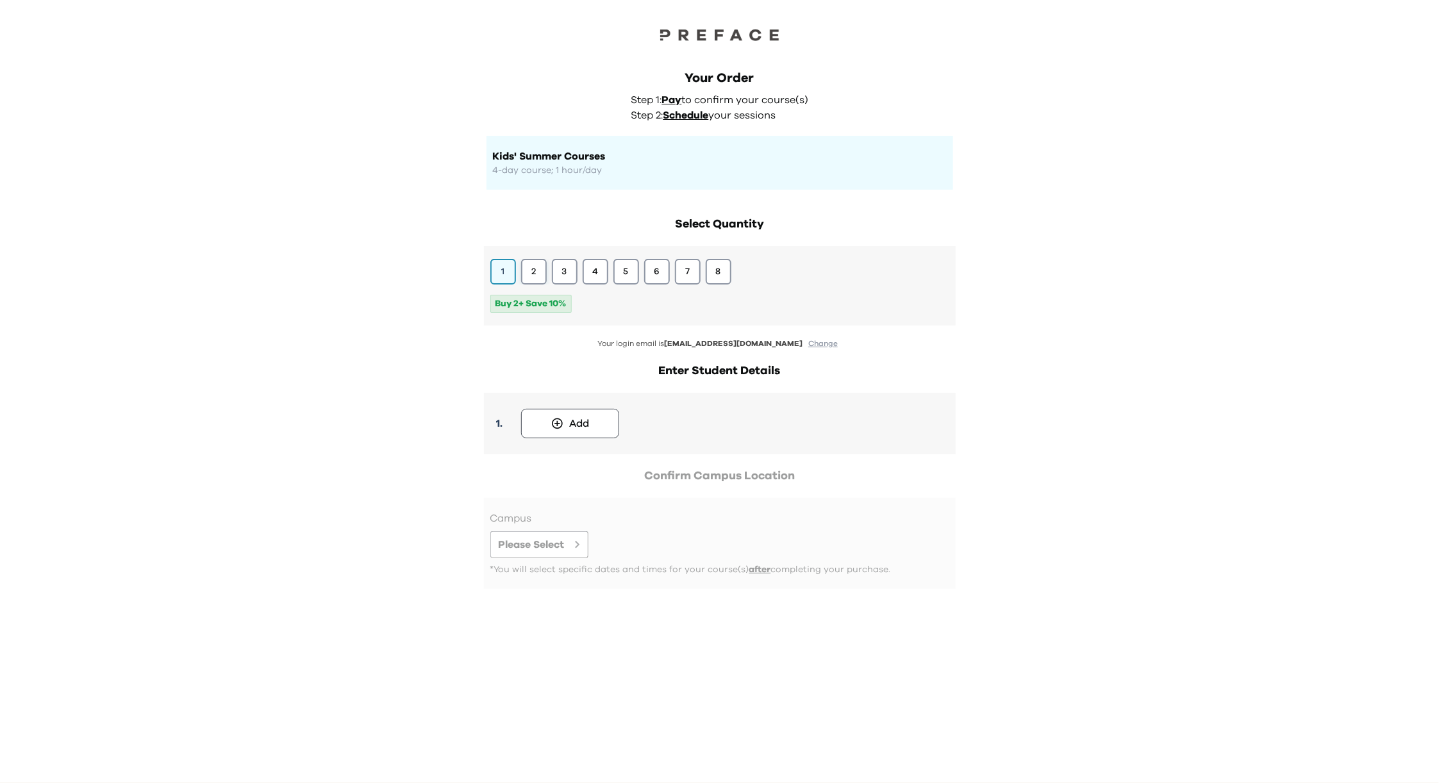
click at [528, 267] on button "2" at bounding box center [534, 272] width 26 height 26
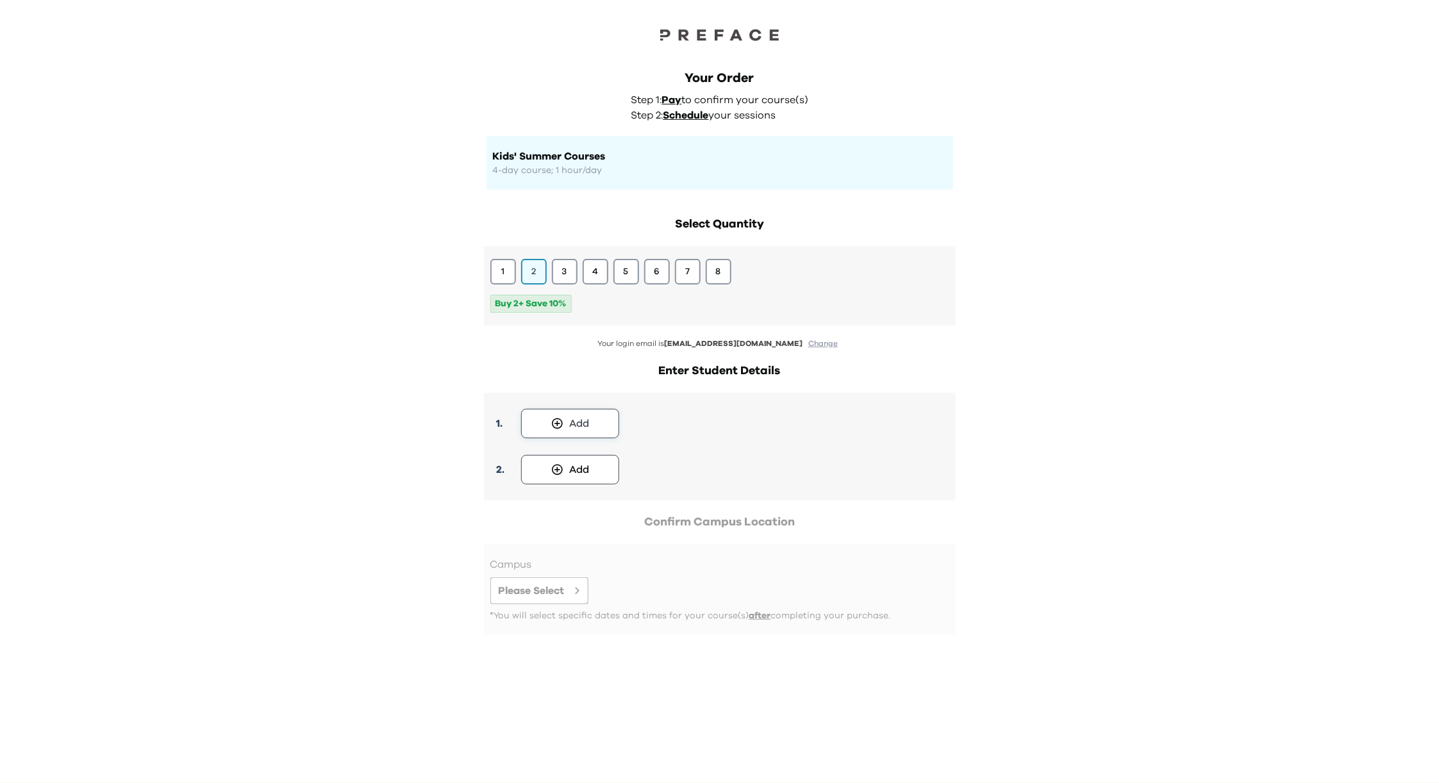
click at [566, 421] on button "Add" at bounding box center [570, 423] width 98 height 29
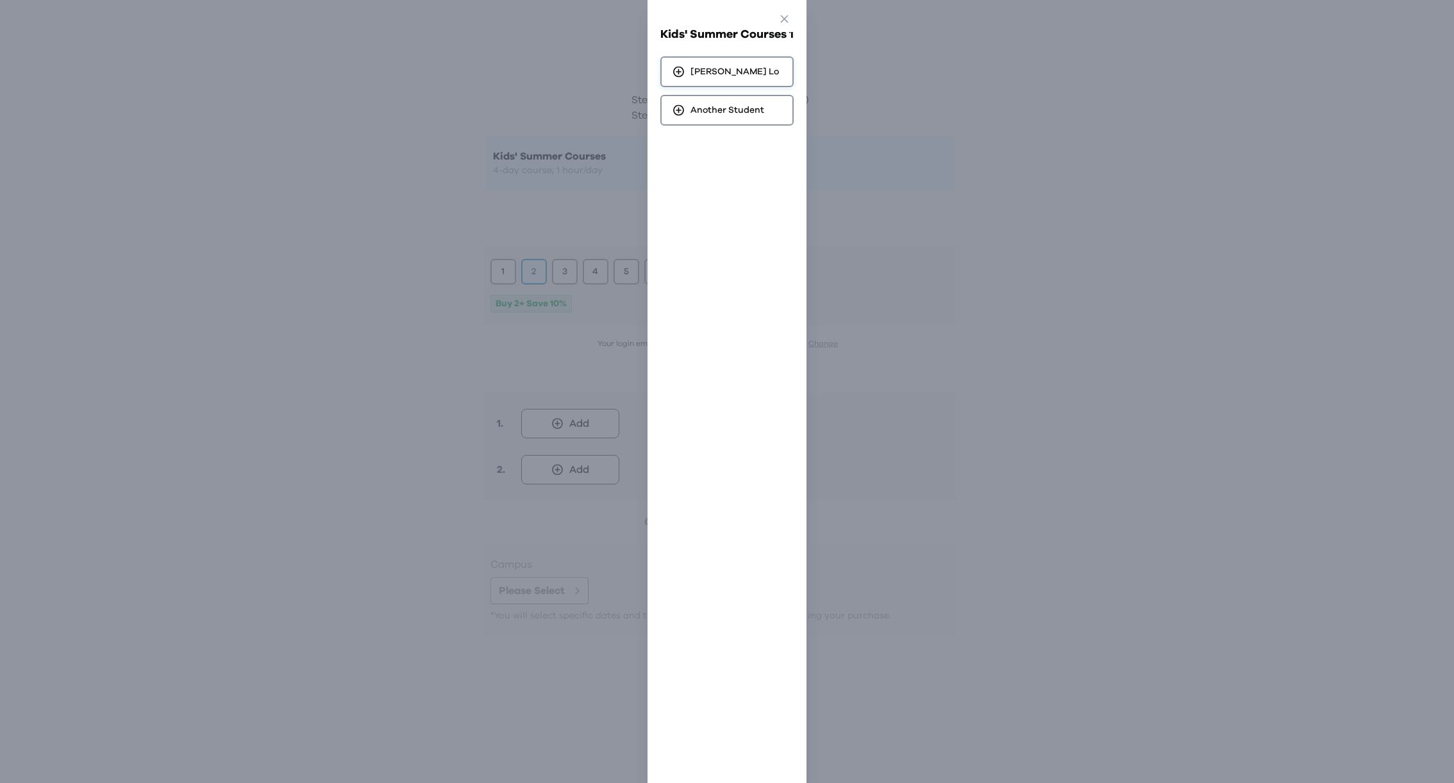
click at [697, 69] on span "[PERSON_NAME]" at bounding box center [734, 71] width 88 height 13
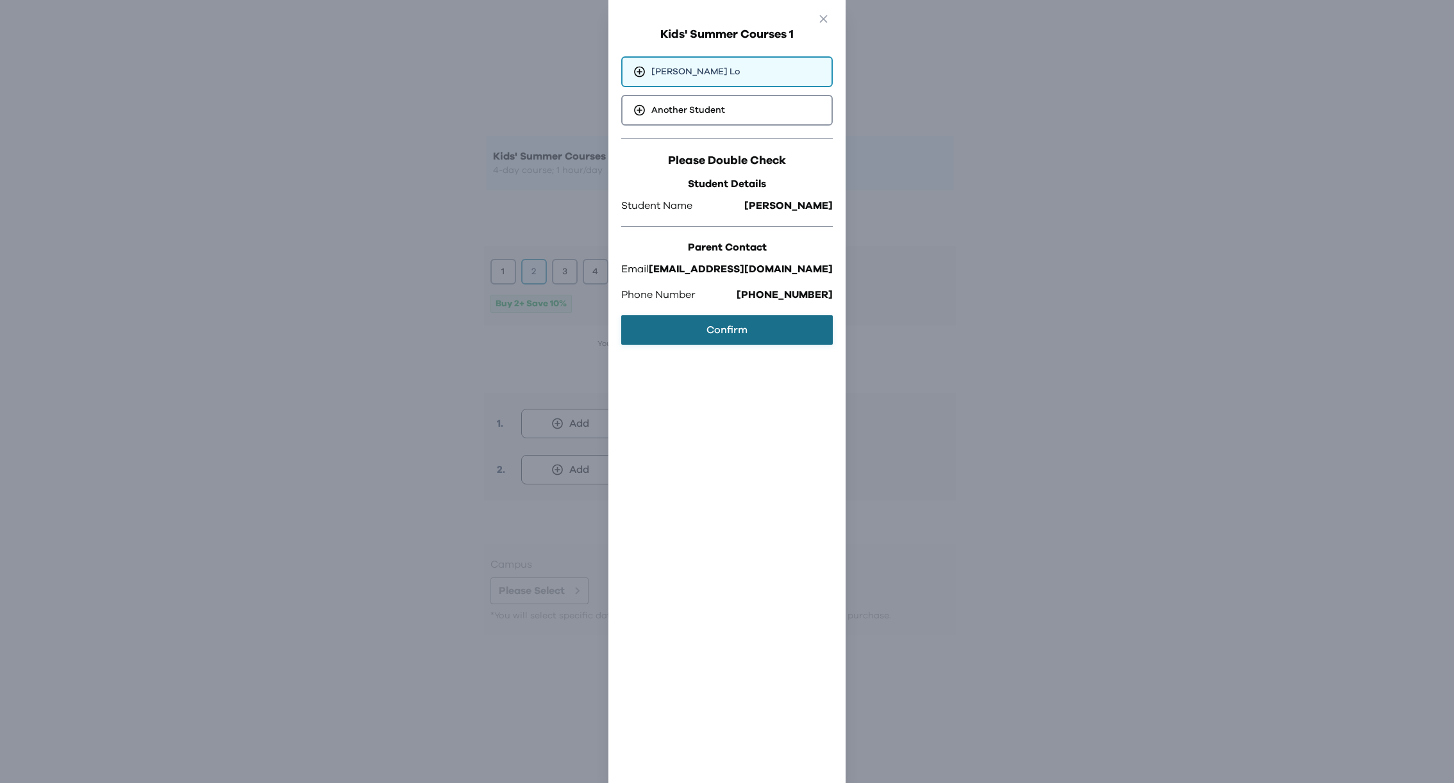
click at [720, 332] on button "Confirm" at bounding box center [727, 329] width 212 height 29
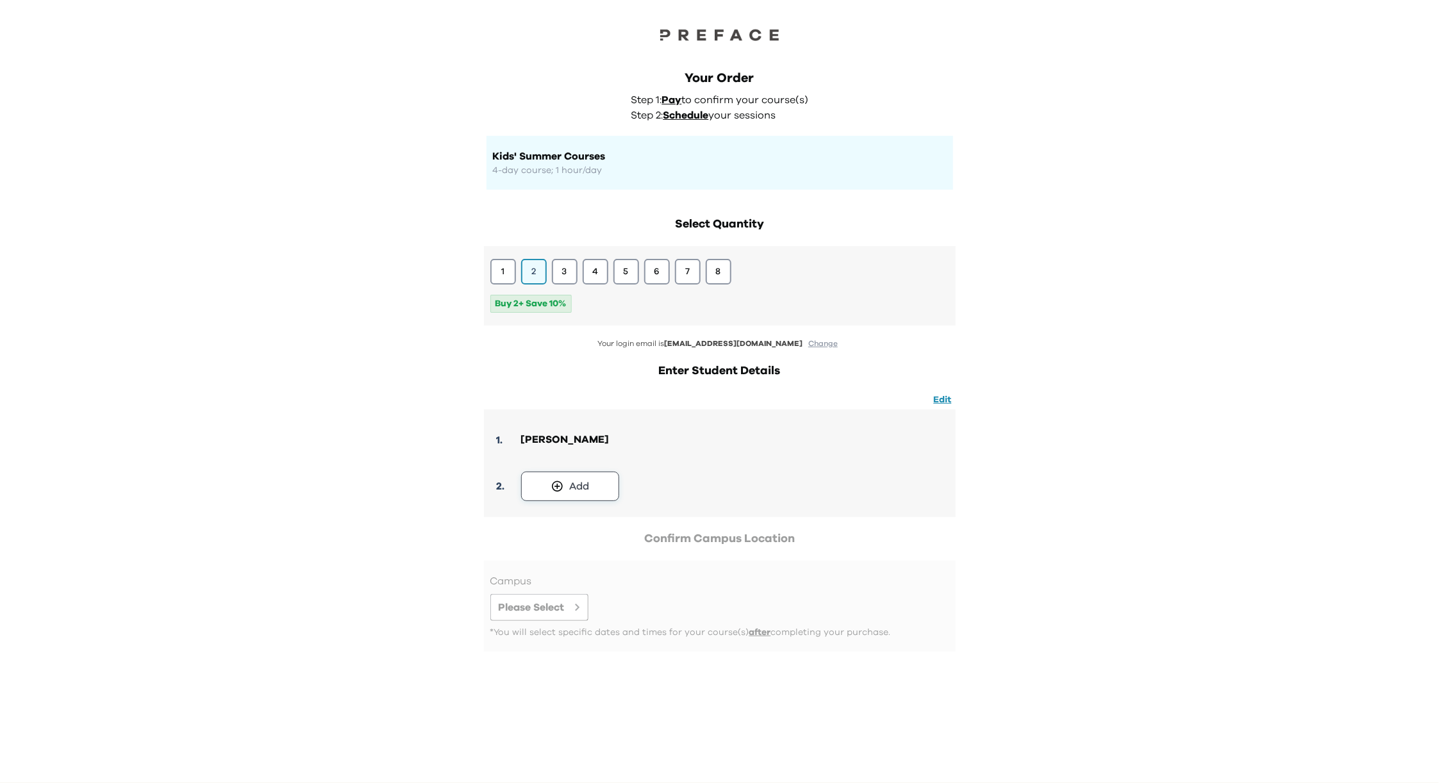
click at [571, 492] on div "Add" at bounding box center [579, 486] width 20 height 15
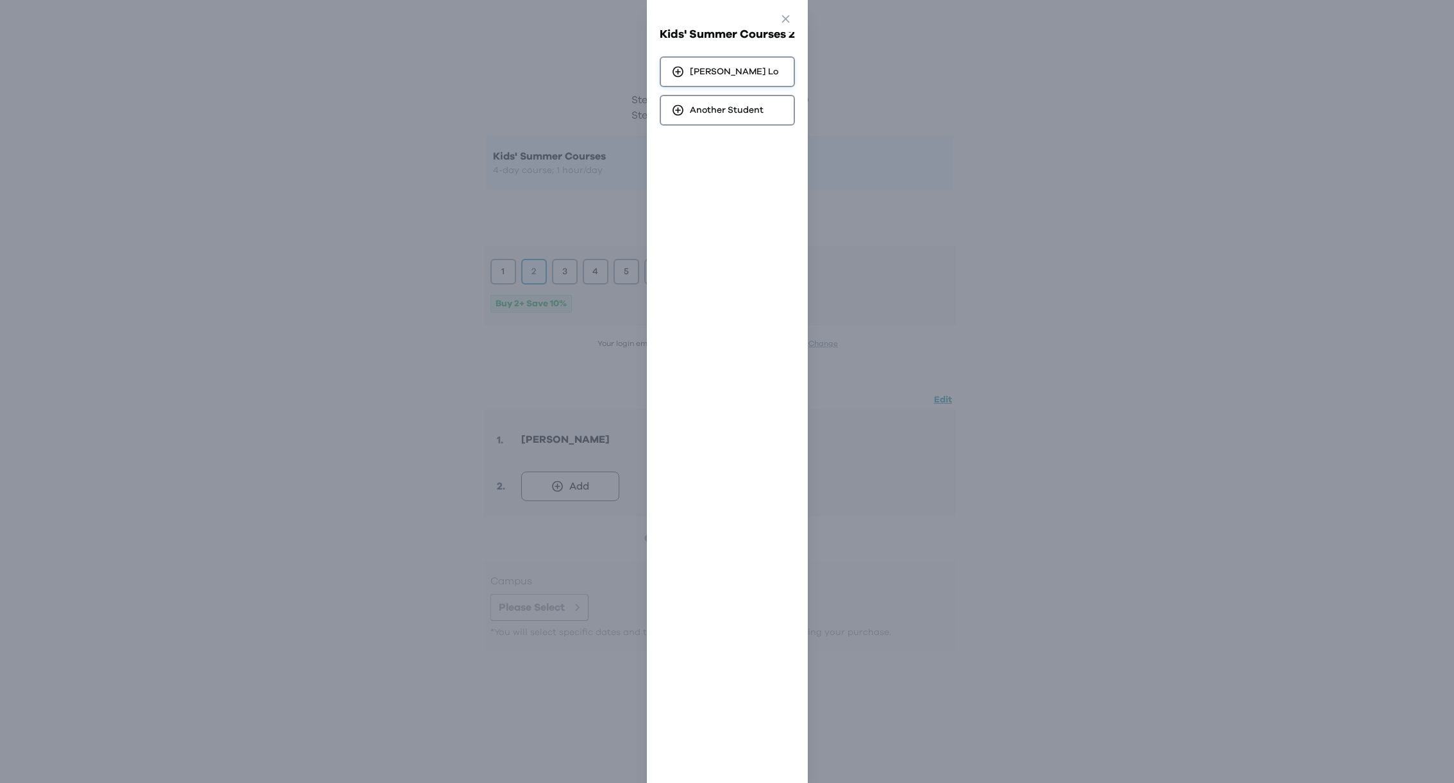
click at [733, 67] on div "[PERSON_NAME]" at bounding box center [727, 71] width 135 height 31
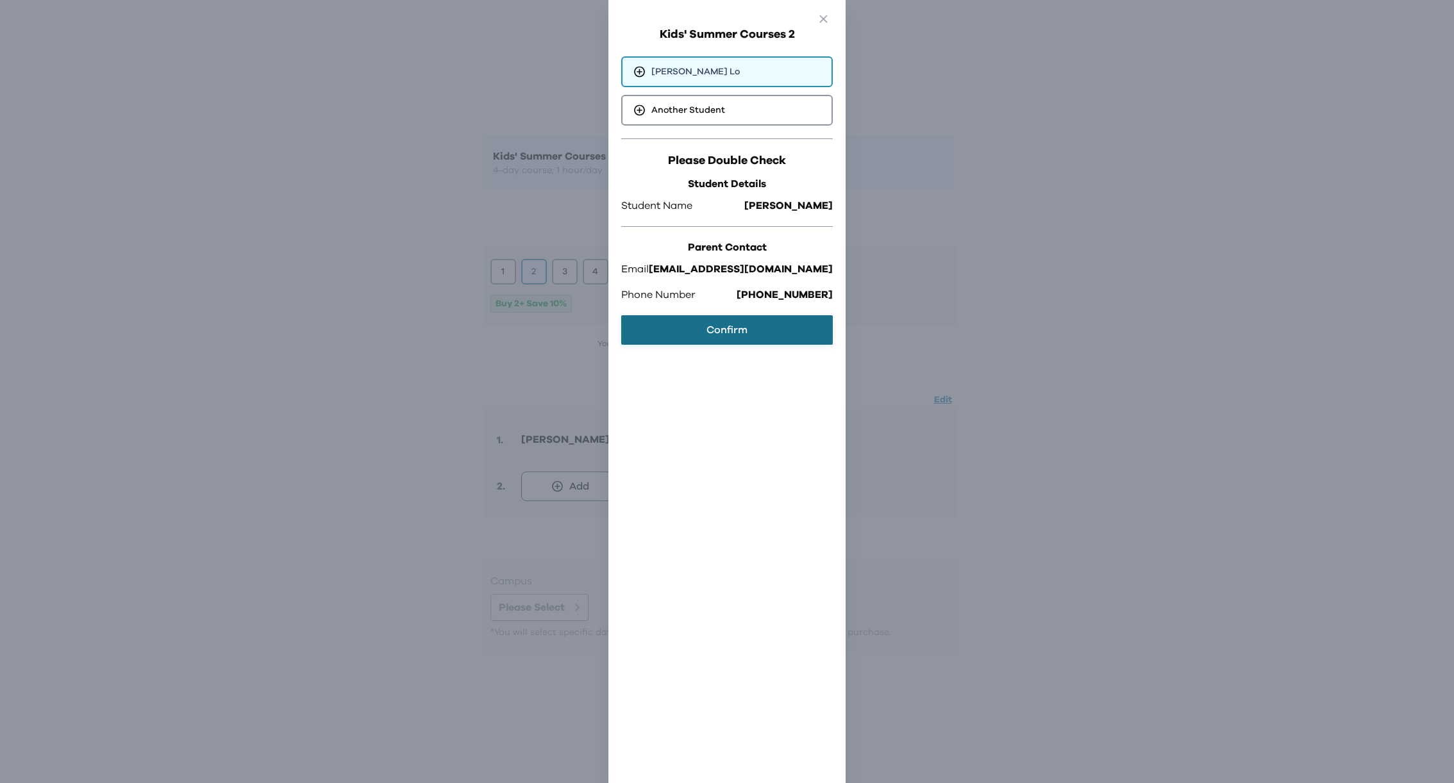
drag, startPoint x: 737, startPoint y: 324, endPoint x: 751, endPoint y: 367, distance: 45.2
click at [737, 324] on button "Confirm" at bounding box center [727, 329] width 212 height 29
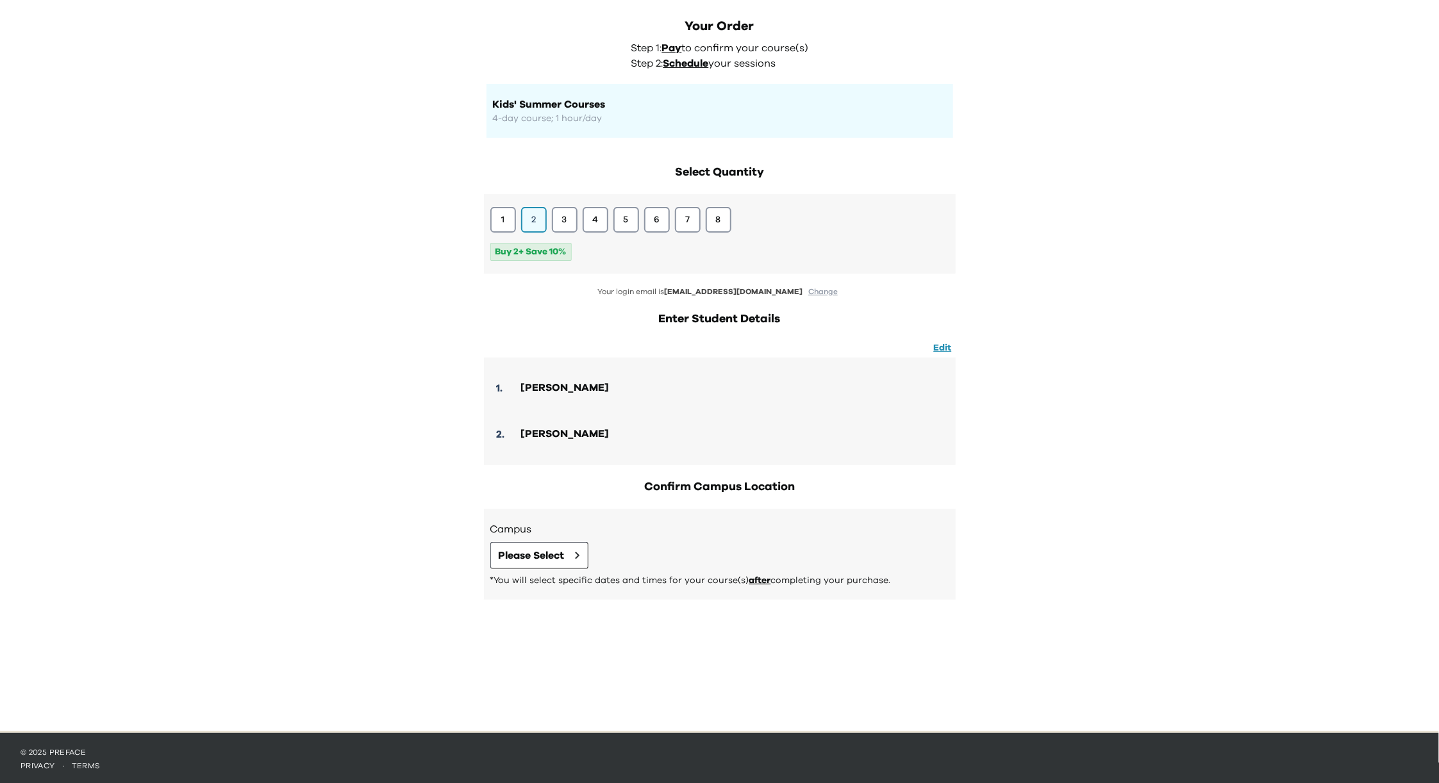
scroll to position [54, 0]
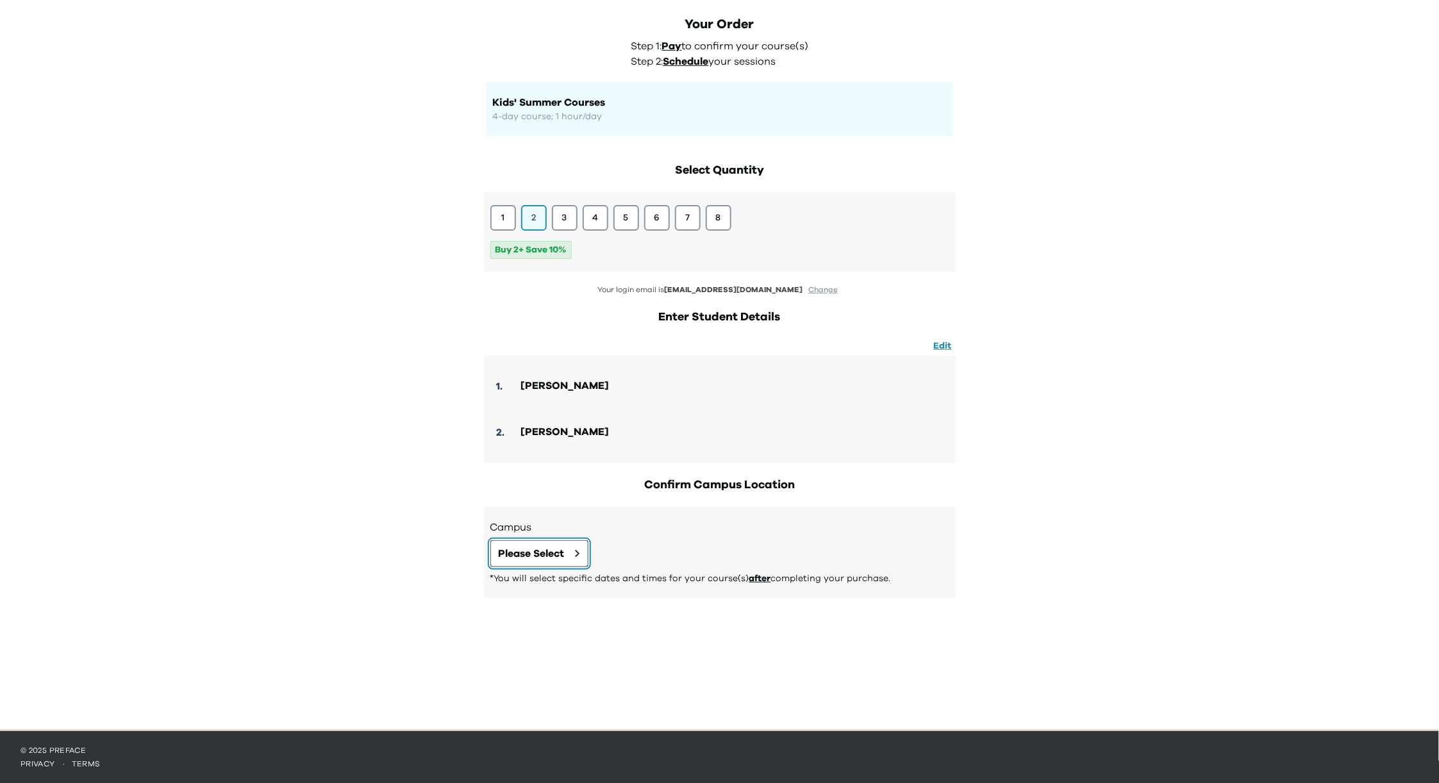
click at [569, 558] on button "Please Select" at bounding box center [539, 553] width 98 height 27
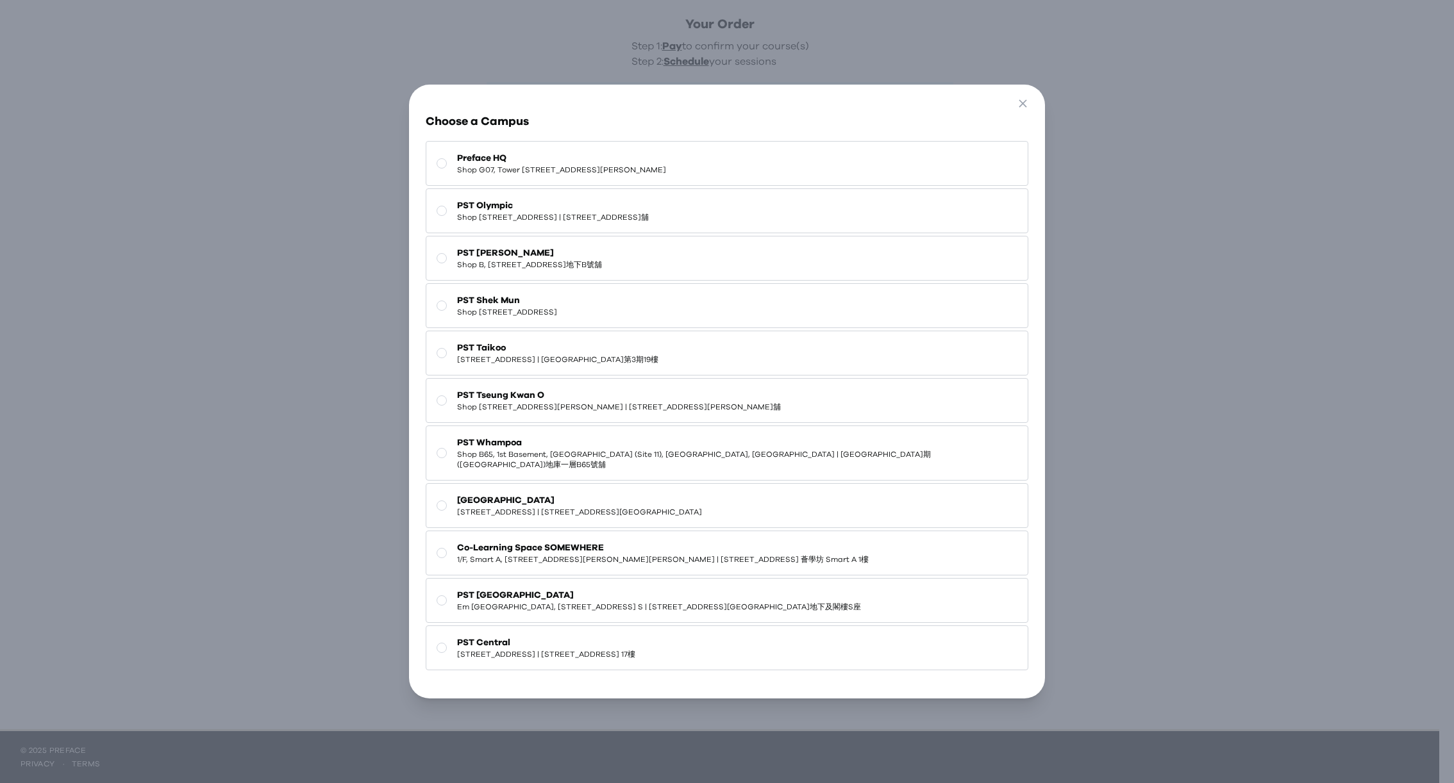
drag, startPoint x: 601, startPoint y: 163, endPoint x: 862, endPoint y: 228, distance: 268.2
click at [602, 162] on span "Preface HQ" at bounding box center [561, 158] width 209 height 13
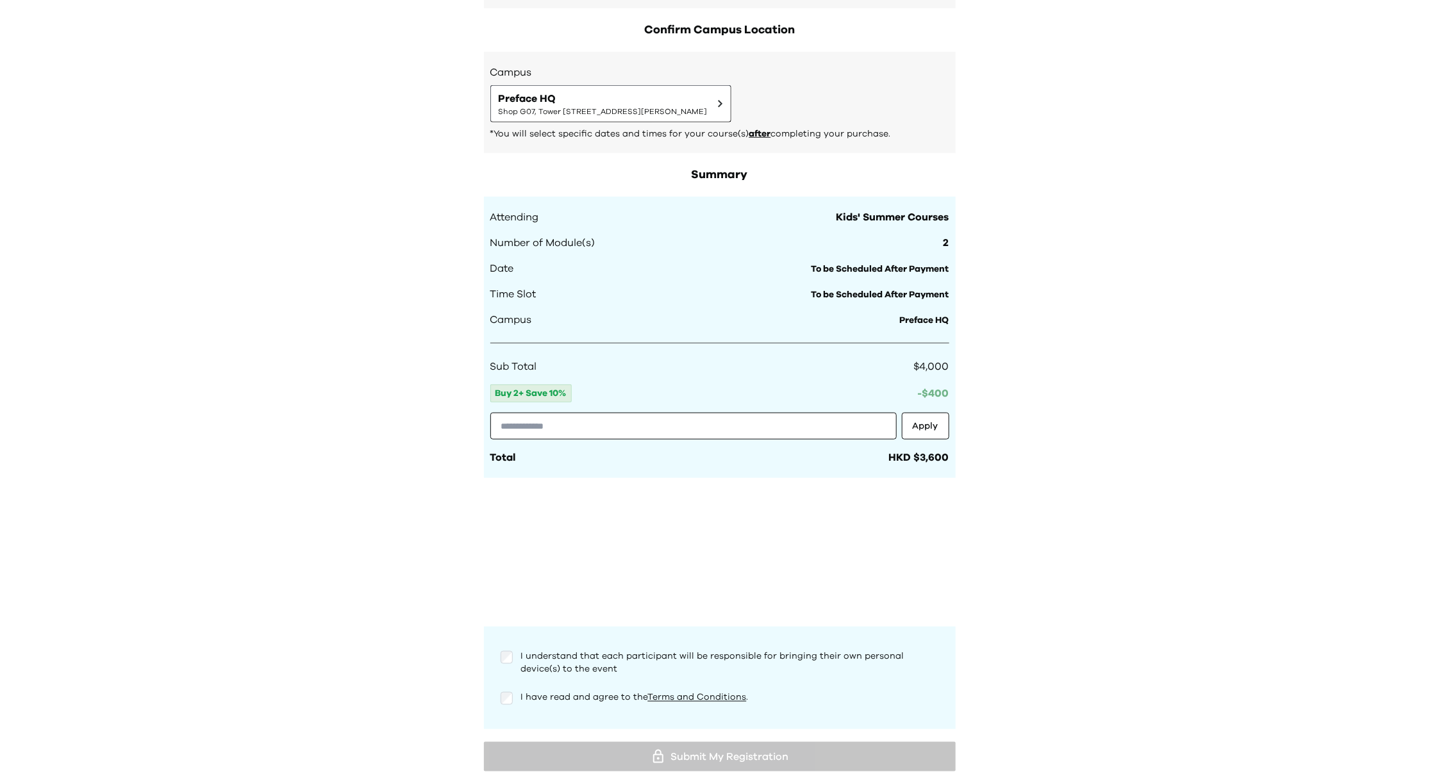
scroll to position [567, 0]
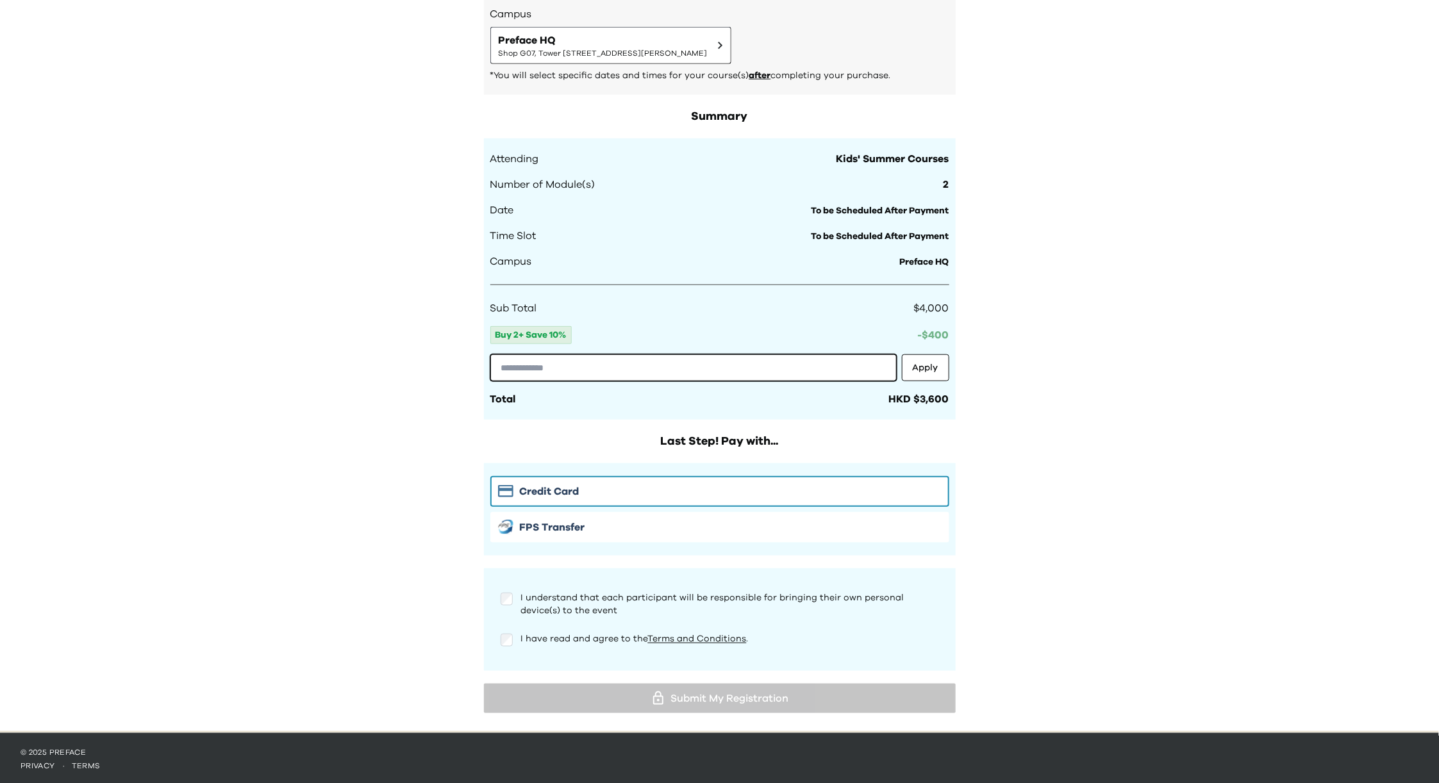
click at [547, 369] on input "text" at bounding box center [693, 367] width 406 height 27
paste input "**********"
type input "**********"
click at [926, 363] on button "Apply" at bounding box center [925, 367] width 47 height 27
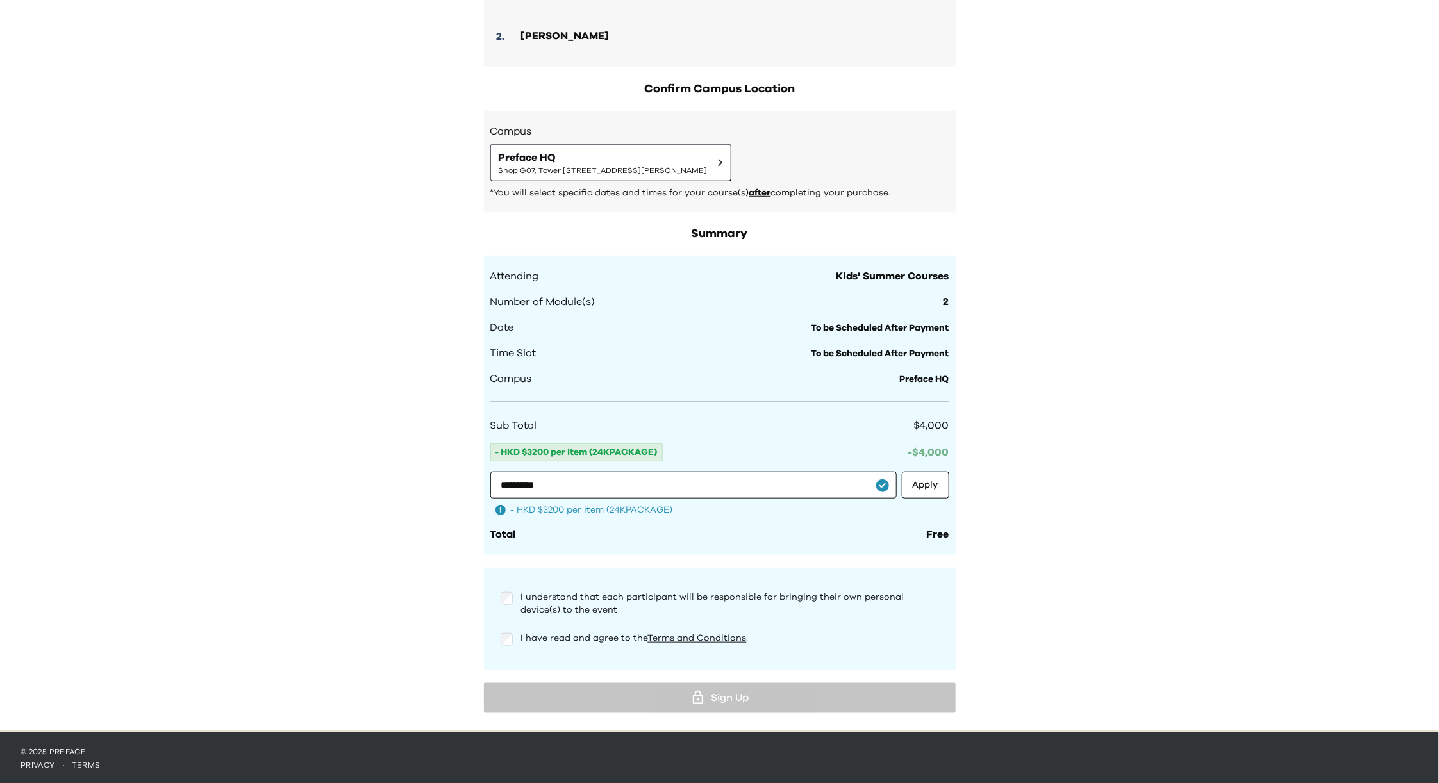
click at [518, 599] on div "I understand that each participant will be responsible for bringing their own p…" at bounding box center [720, 604] width 438 height 26
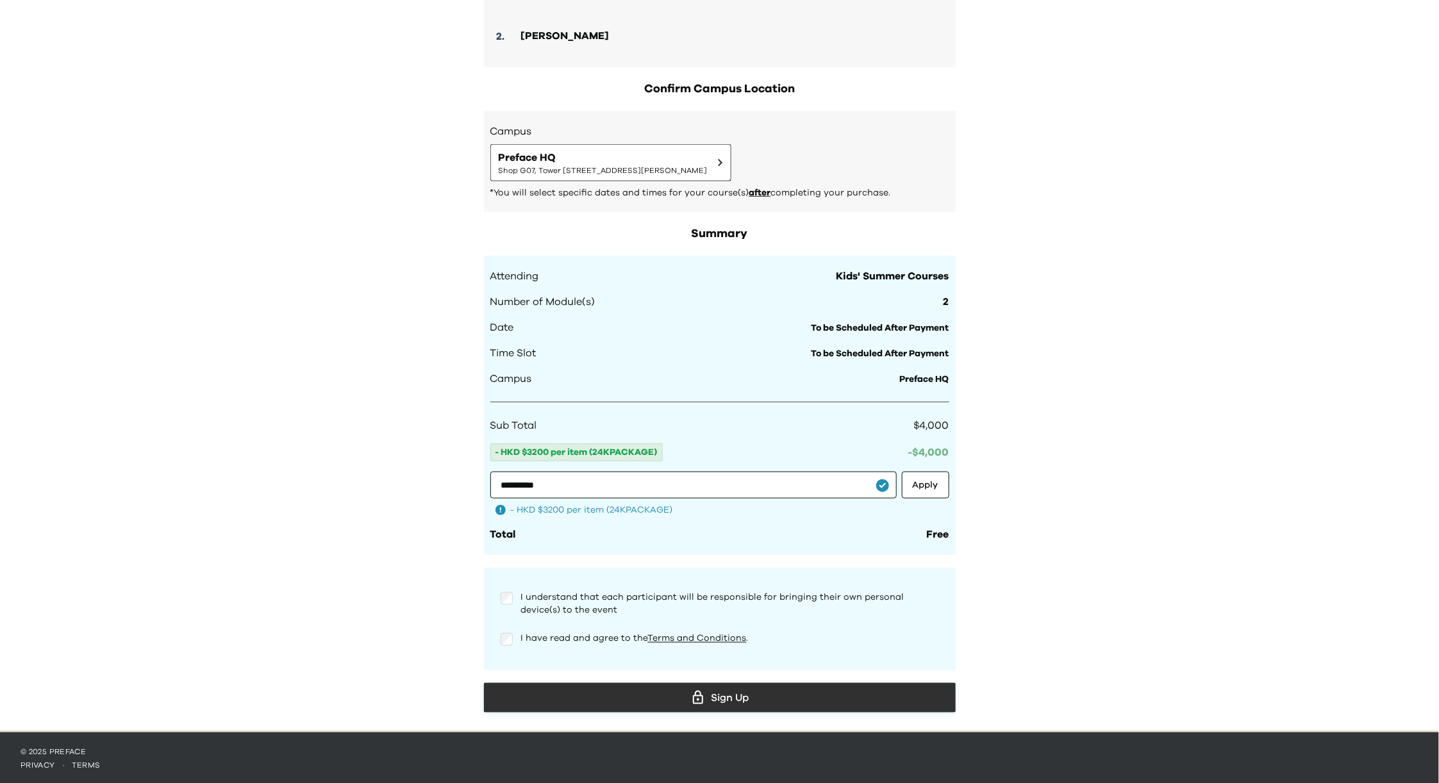
click at [742, 695] on div "Sign Up" at bounding box center [719, 697] width 451 height 19
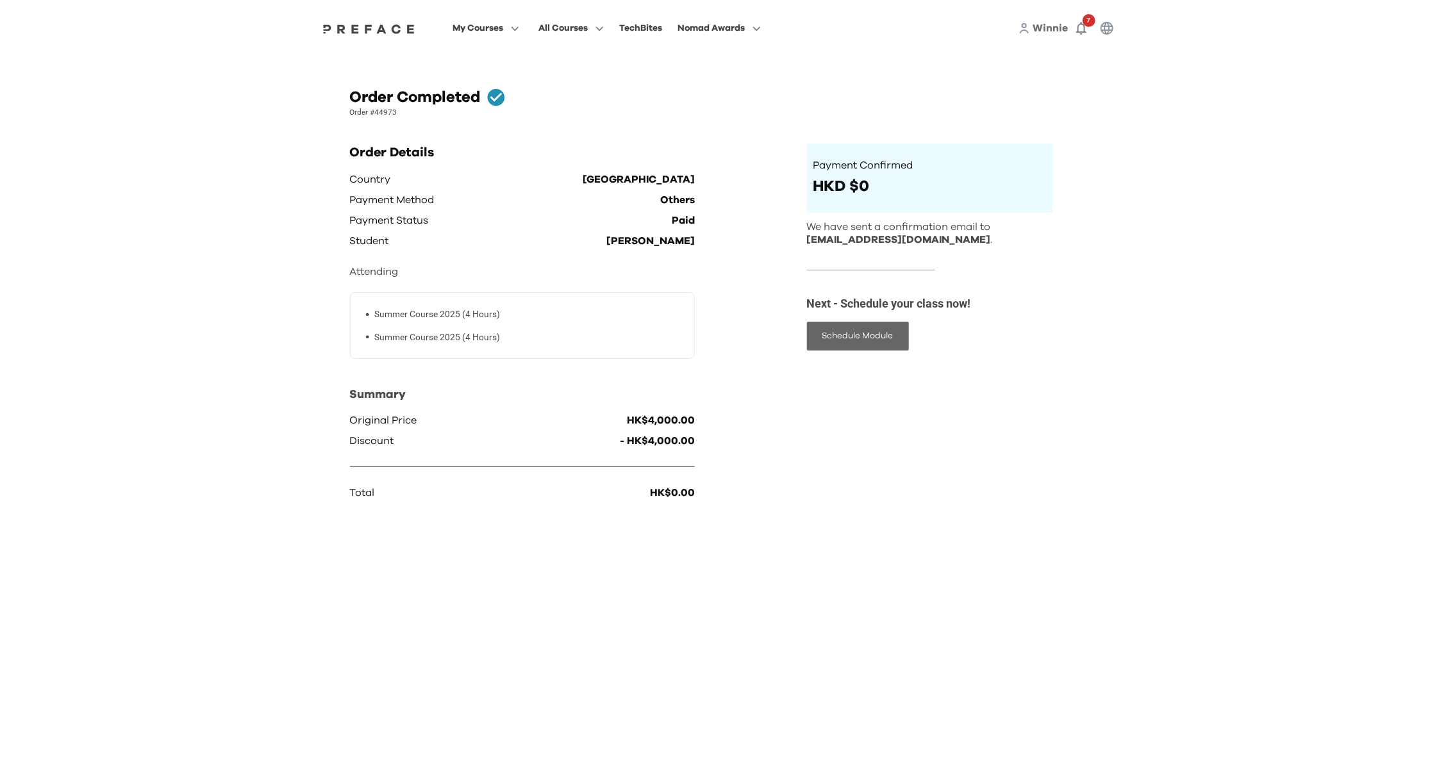
click at [864, 337] on button "Schedule Module" at bounding box center [858, 336] width 102 height 29
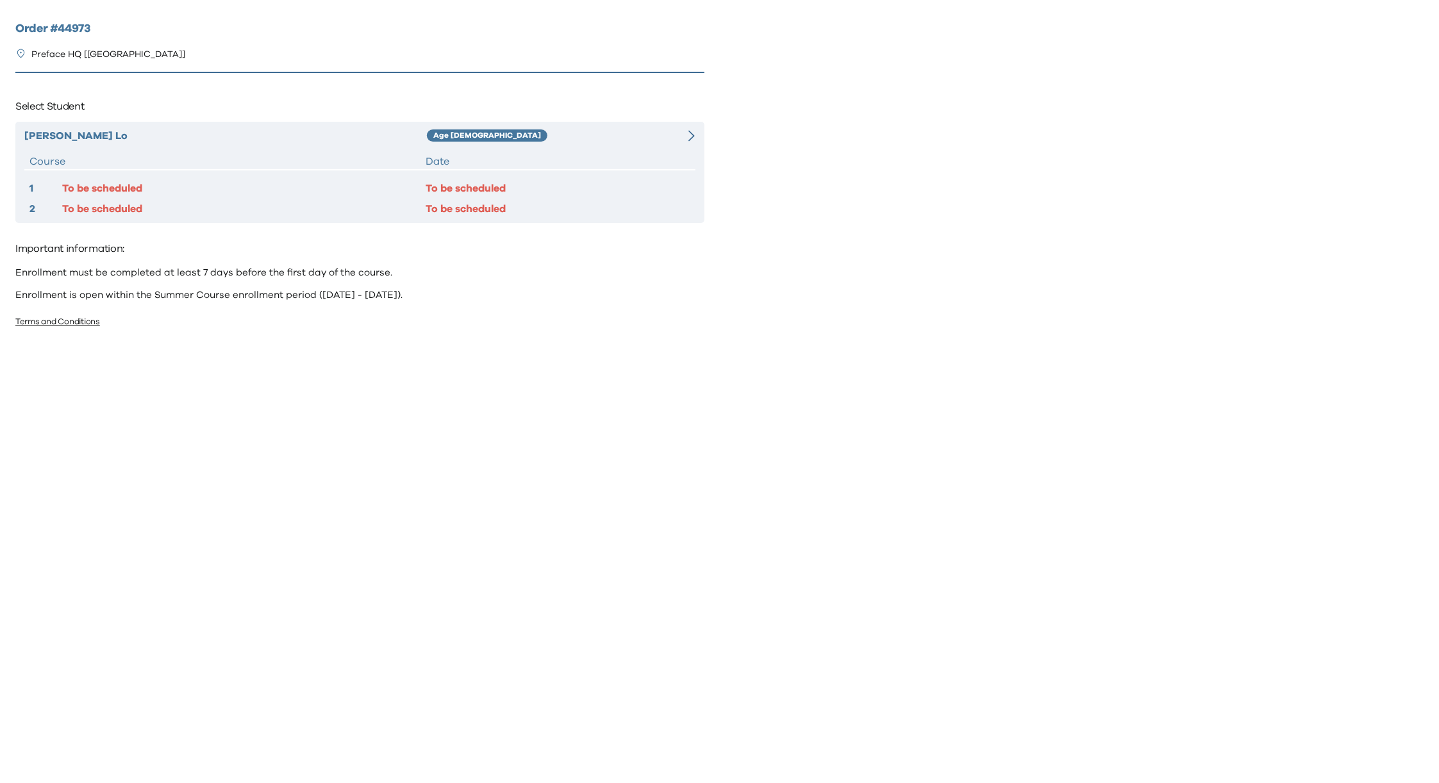
click at [683, 136] on div at bounding box center [678, 135] width 33 height 15
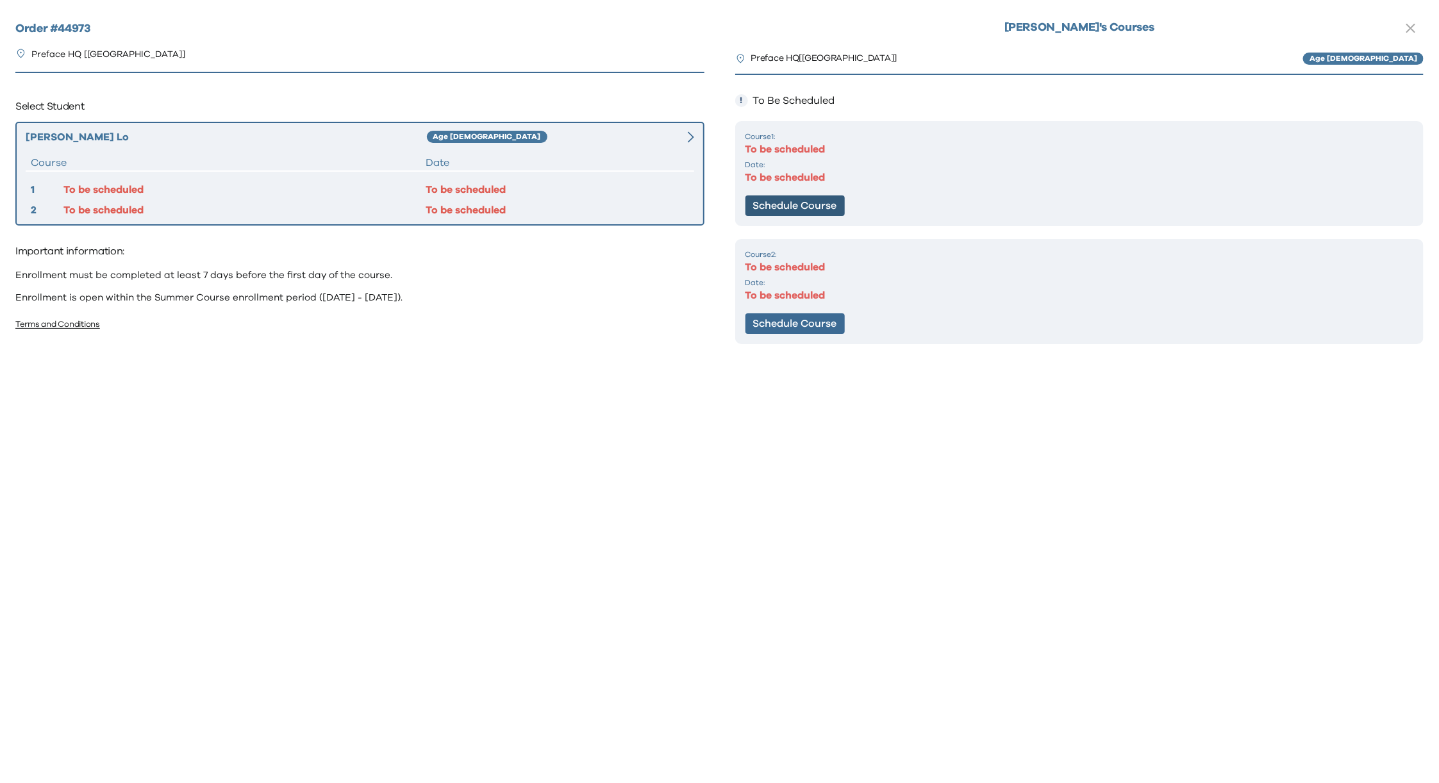
click at [790, 204] on button "Schedule Course" at bounding box center [795, 206] width 99 height 21
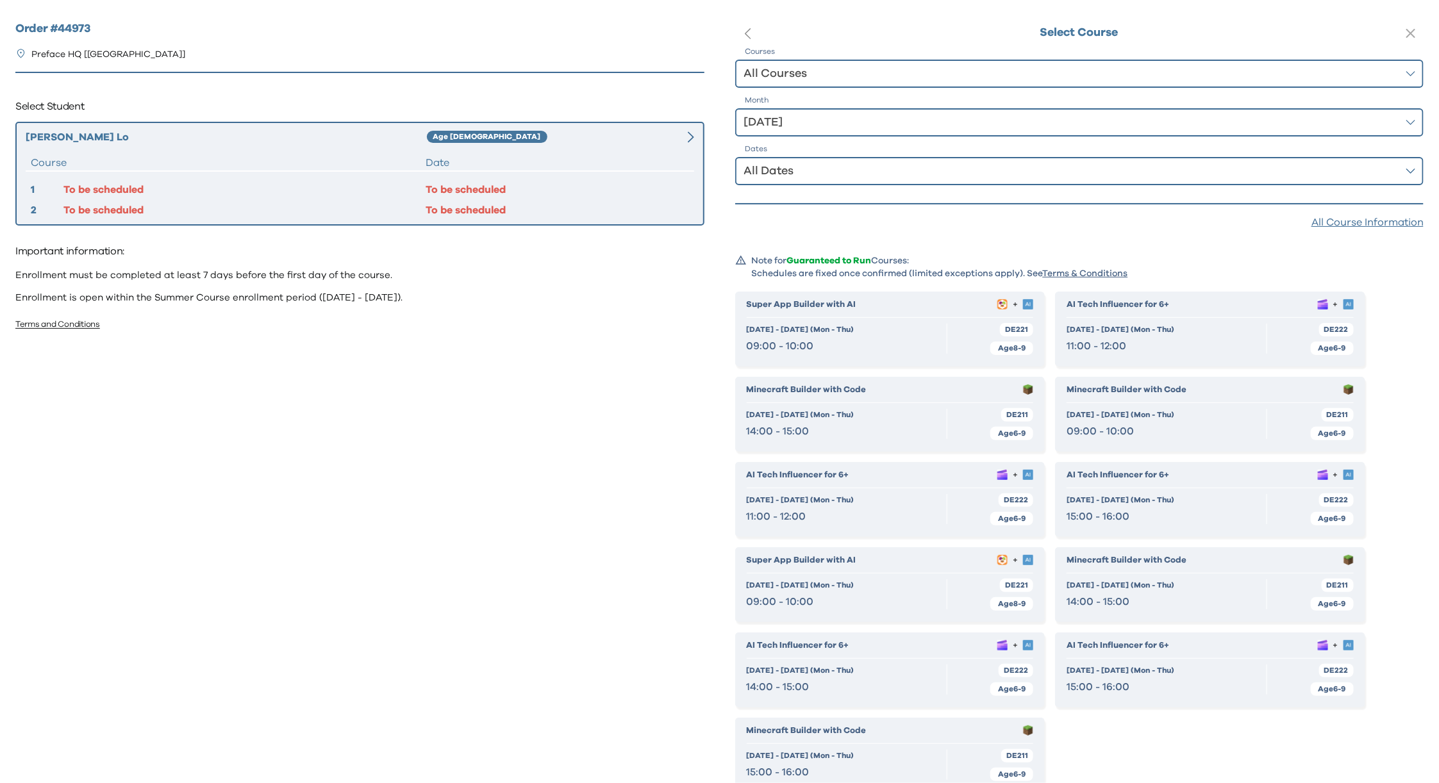
click at [819, 76] on div "All Courses" at bounding box center [1070, 74] width 653 height 18
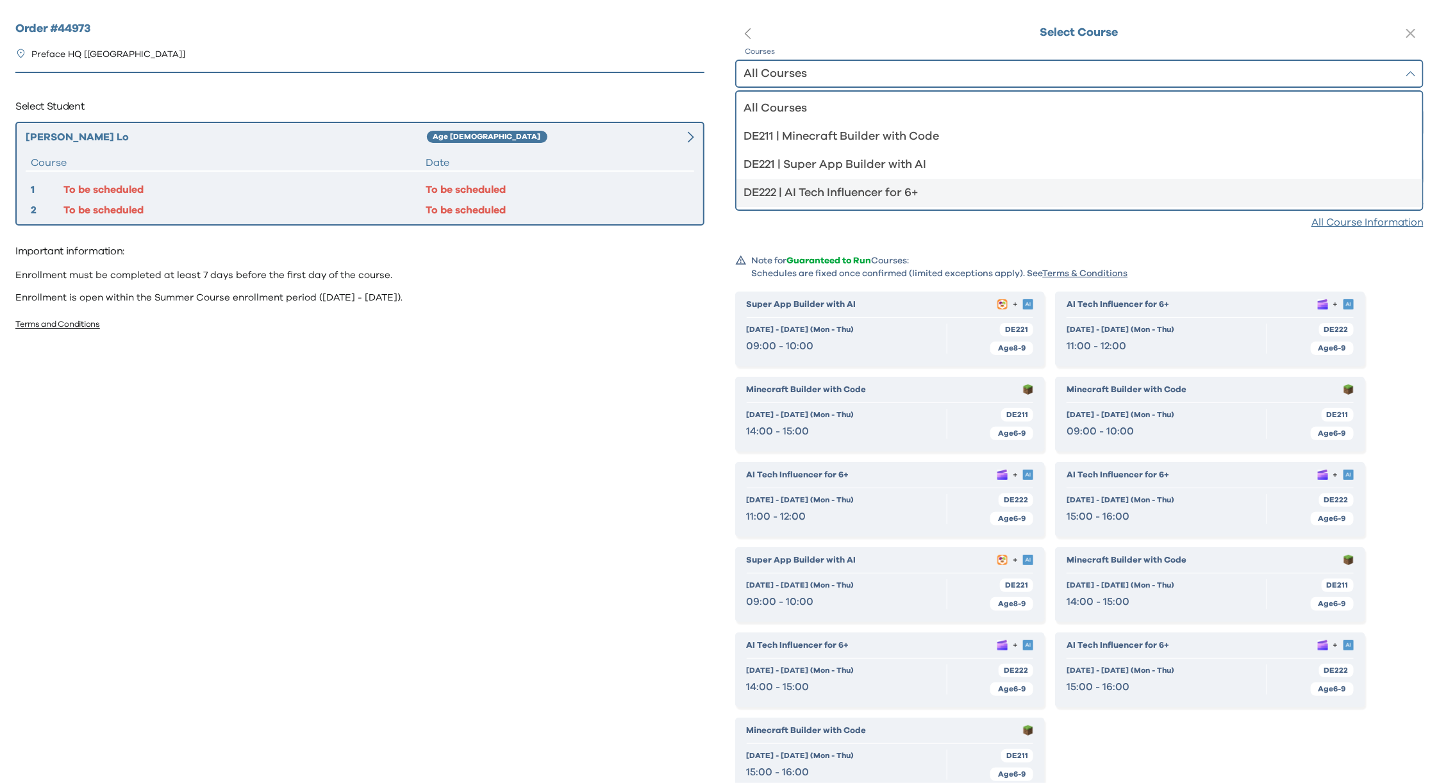
click at [792, 190] on div "DE222 | AI Tech Influencer for 6+" at bounding box center [1072, 193] width 656 height 18
